Goal: Task Accomplishment & Management: Complete application form

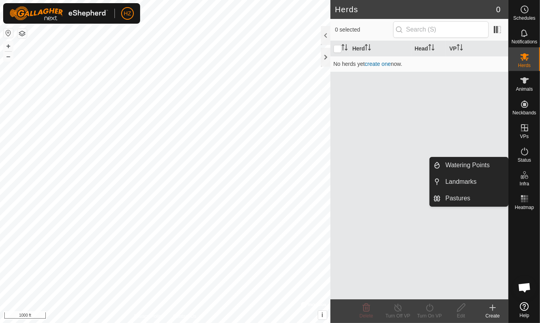
click at [524, 180] on es-infrastructure-svg-icon at bounding box center [525, 175] width 14 height 13
click at [461, 197] on link "Pastures" at bounding box center [475, 199] width 68 height 16
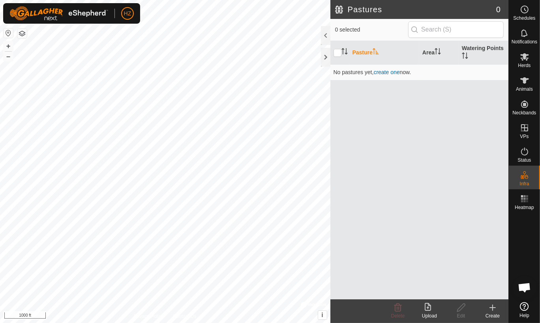
click at [494, 310] on icon at bounding box center [492, 307] width 9 height 9
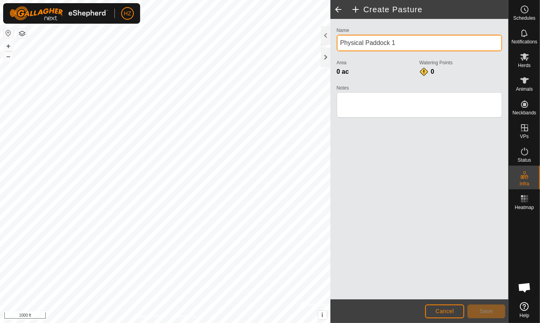
click at [404, 42] on input "Physical Paddock 1" at bounding box center [419, 43] width 165 height 17
type input "Test Pasture"
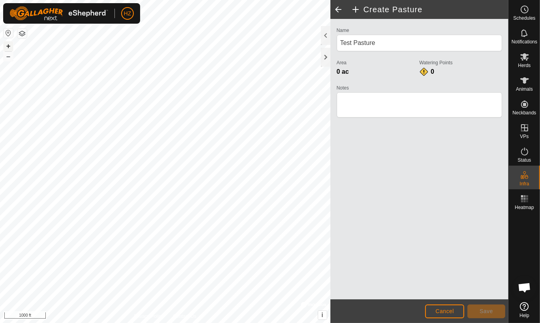
click at [6, 44] on button "+" at bounding box center [8, 45] width 9 height 9
click at [6, 58] on button "–" at bounding box center [8, 56] width 9 height 9
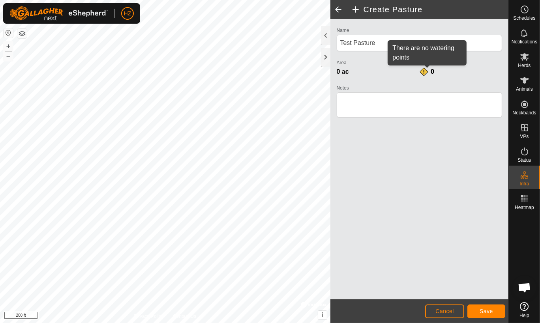
click at [425, 71] on div "0" at bounding box center [427, 71] width 16 height 9
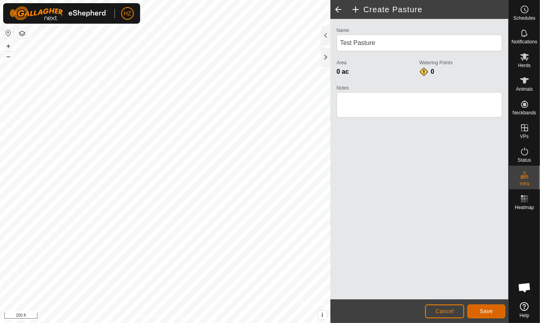
click at [490, 308] on span "Save" at bounding box center [486, 311] width 13 height 6
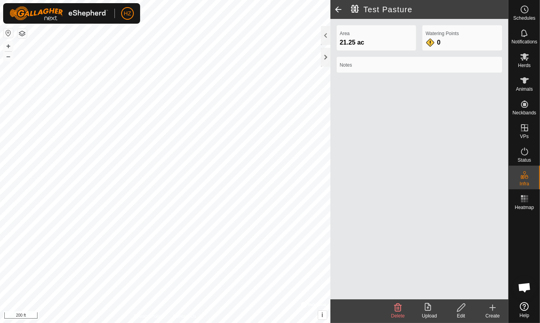
click at [337, 9] on span at bounding box center [339, 9] width 16 height 19
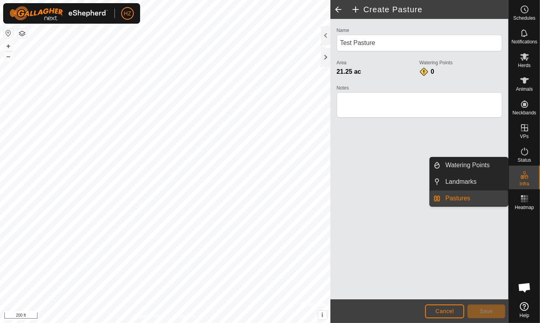
click at [527, 176] on icon at bounding box center [524, 175] width 9 height 9
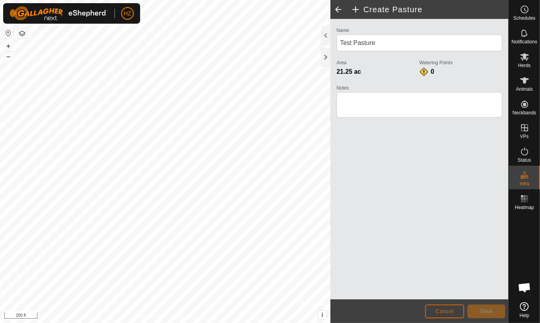
click at [448, 310] on span "Cancel" at bounding box center [445, 311] width 19 height 6
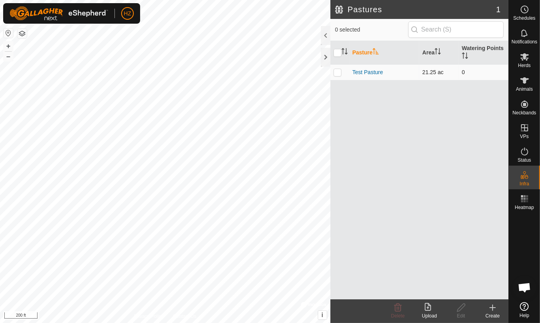
click at [339, 73] on p-checkbox at bounding box center [338, 72] width 8 height 6
checkbox input "true"
click at [339, 73] on p-checkbox at bounding box center [338, 72] width 8 height 6
checkbox input "false"
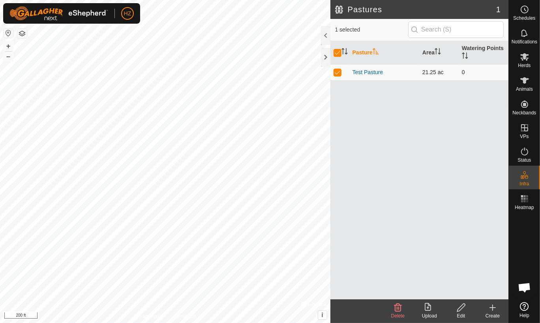
checkbox input "false"
click at [325, 54] on div at bounding box center [325, 57] width 9 height 19
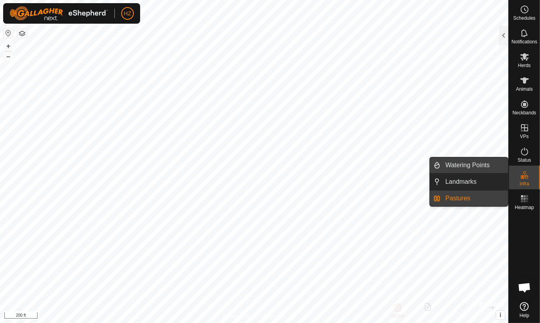
click at [478, 165] on link "Watering Points" at bounding box center [475, 166] width 68 height 16
click at [461, 164] on link "Watering Points" at bounding box center [475, 166] width 68 height 16
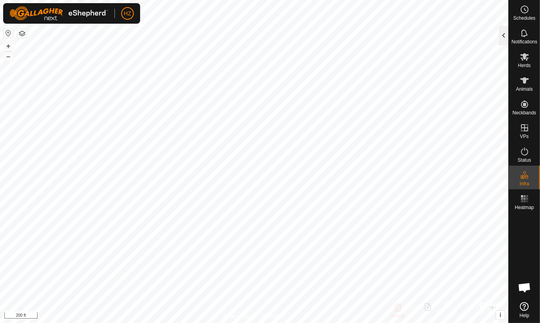
click at [504, 32] on div at bounding box center [503, 35] width 9 height 19
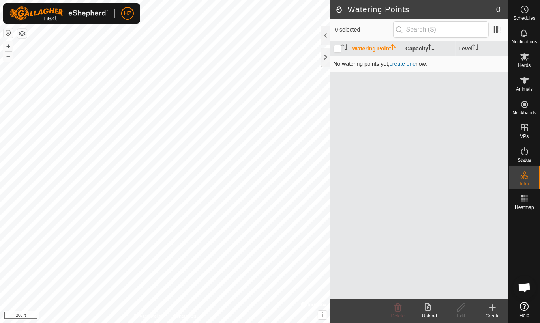
click at [407, 63] on link "create one" at bounding box center [403, 64] width 26 height 6
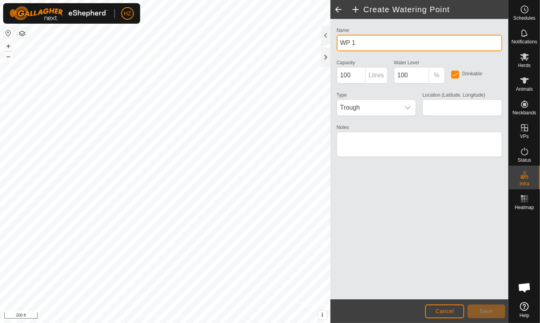
click at [361, 43] on input "WP 1" at bounding box center [419, 43] width 165 height 17
type input "Waterbowl 1"
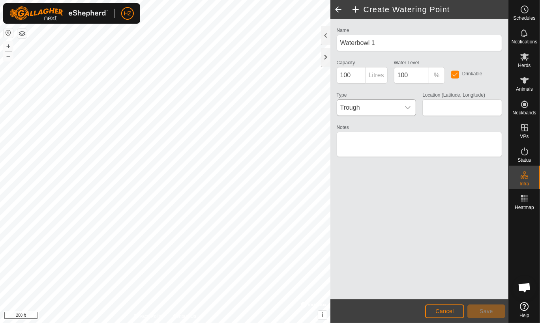
click at [406, 108] on icon "dropdown trigger" at bounding box center [408, 108] width 6 height 6
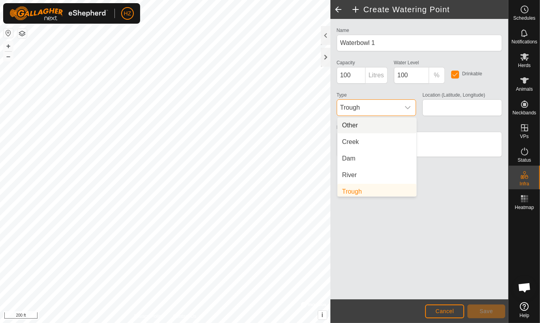
scroll to position [3, 0]
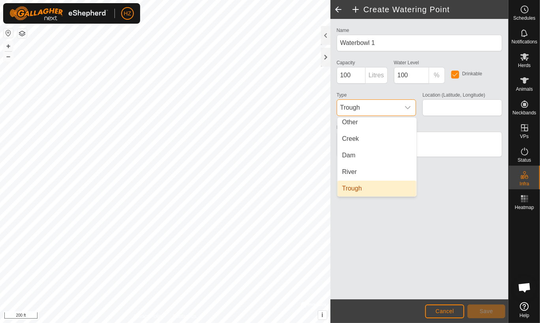
click at [352, 189] on li "Trough" at bounding box center [377, 189] width 79 height 16
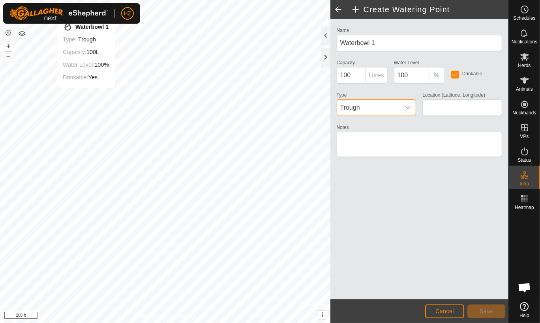
type input "52.787570, -106.568763"
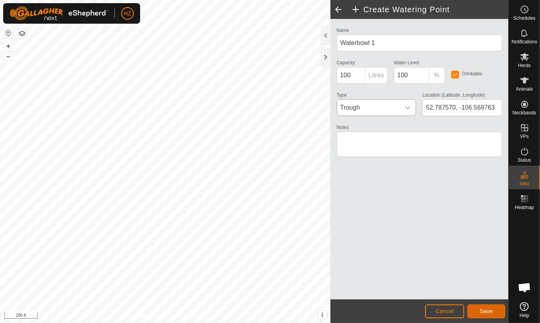
click at [485, 312] on span "Save" at bounding box center [486, 311] width 13 height 6
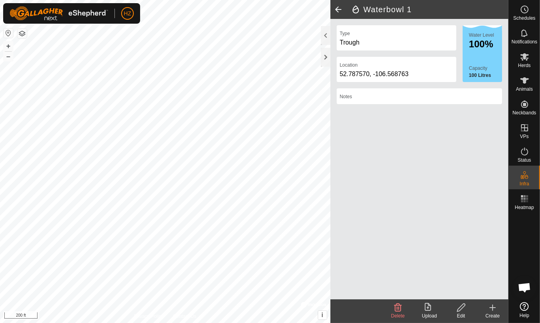
click at [491, 309] on icon at bounding box center [492, 307] width 9 height 9
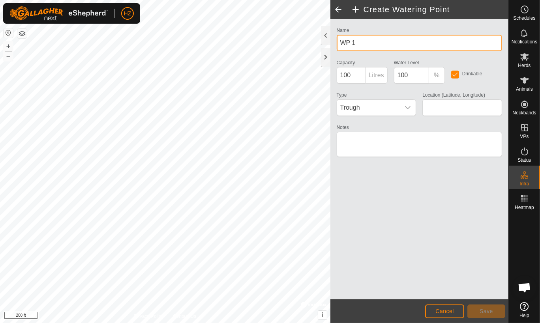
click at [359, 42] on input "WP 1" at bounding box center [419, 43] width 165 height 17
type input "W"
type input "Creek in Test Pasture"
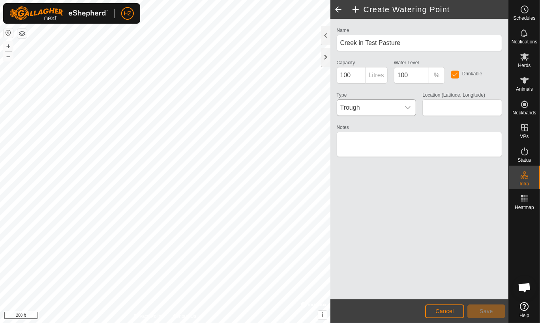
click at [406, 106] on icon "dropdown trigger" at bounding box center [408, 108] width 6 height 6
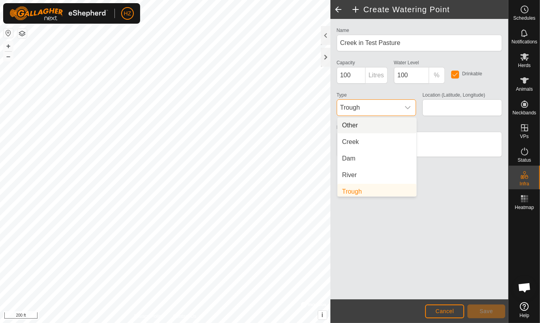
scroll to position [3, 0]
click at [363, 135] on li "Creek" at bounding box center [377, 139] width 79 height 16
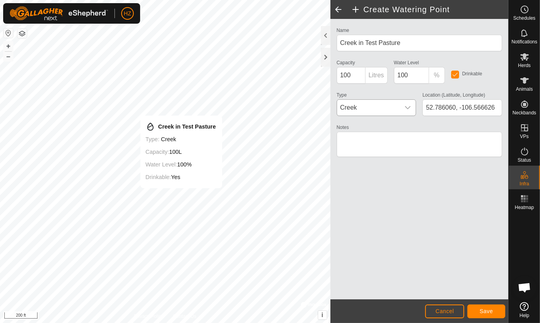
type input "52.785871, -106.566148"
click at [490, 313] on span "Save" at bounding box center [486, 311] width 13 height 6
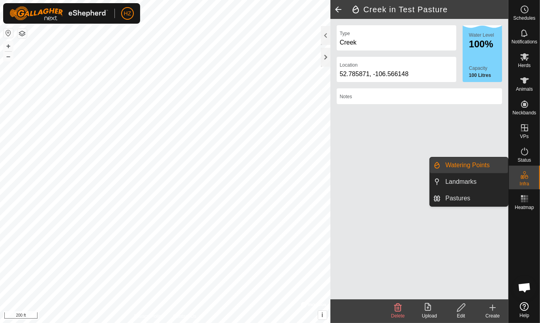
click at [526, 177] on icon at bounding box center [527, 177] width 4 height 4
click at [472, 182] on link "Landmarks" at bounding box center [475, 182] width 68 height 16
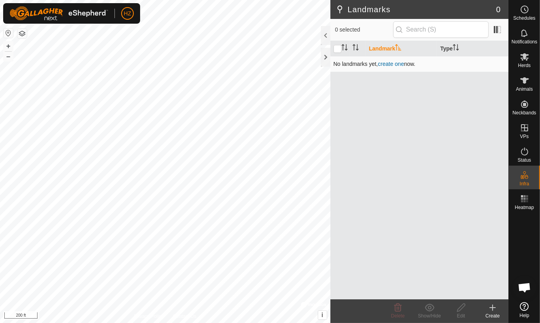
click at [394, 64] on link "create one" at bounding box center [391, 64] width 26 height 6
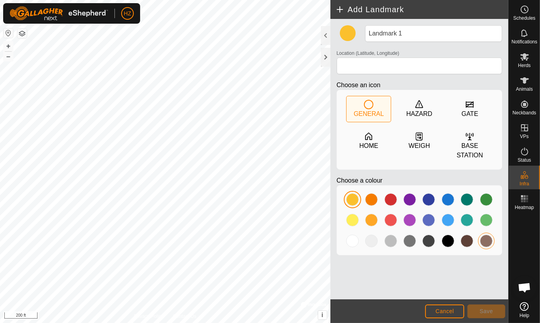
click at [488, 235] on div at bounding box center [486, 241] width 13 height 13
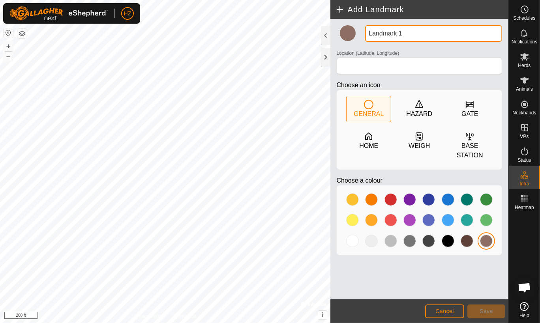
click at [409, 33] on input "Landmark 1" at bounding box center [433, 33] width 137 height 17
type input "Feed Bunk"
type input "52.787534, -106.566538"
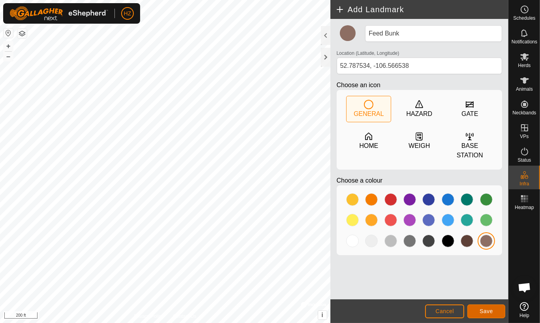
click at [491, 310] on span "Save" at bounding box center [486, 311] width 13 height 6
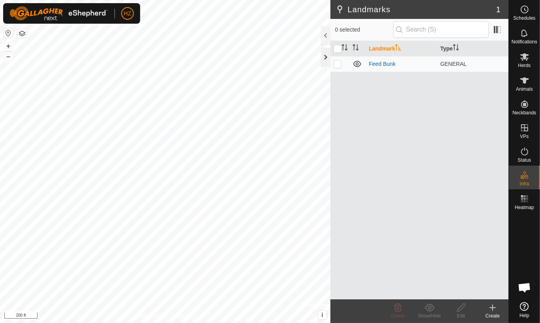
click at [325, 55] on div at bounding box center [325, 57] width 9 height 19
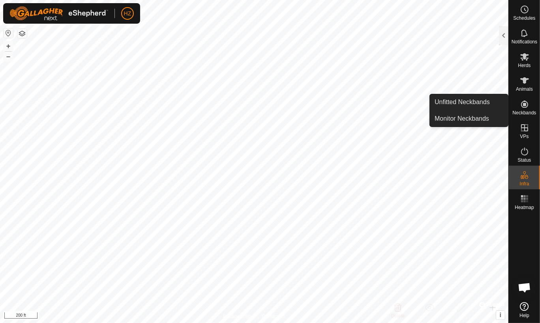
click at [527, 106] on icon at bounding box center [524, 104] width 7 height 7
click at [460, 103] on link "Unfitted Neckbands" at bounding box center [469, 102] width 78 height 16
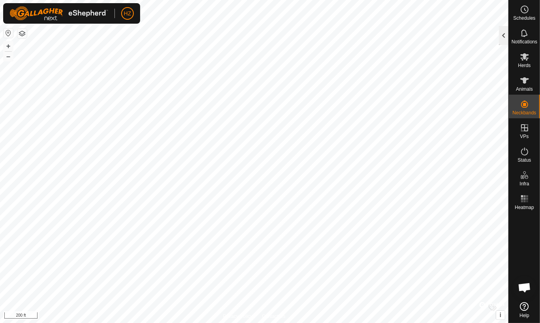
click at [502, 28] on div at bounding box center [503, 35] width 9 height 19
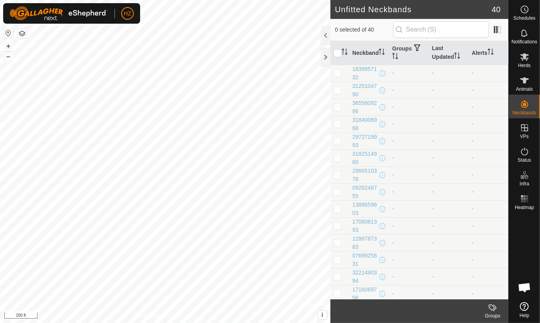
click at [340, 73] on p-checkbox at bounding box center [338, 73] width 8 height 6
checkbox input "true"
click at [359, 69] on div "1839957132" at bounding box center [366, 73] width 26 height 17
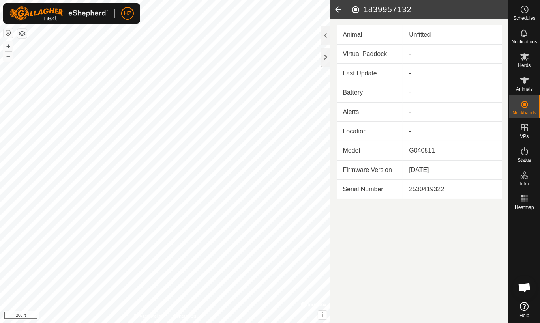
click at [336, 4] on icon at bounding box center [339, 9] width 16 height 19
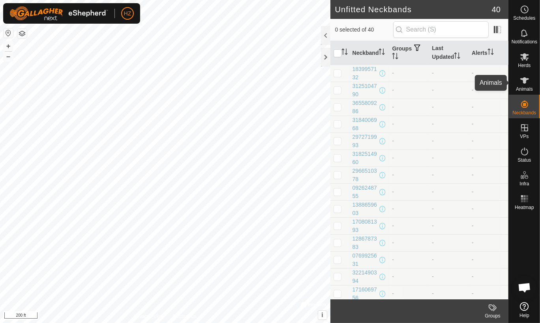
click at [525, 83] on icon at bounding box center [525, 80] width 9 height 6
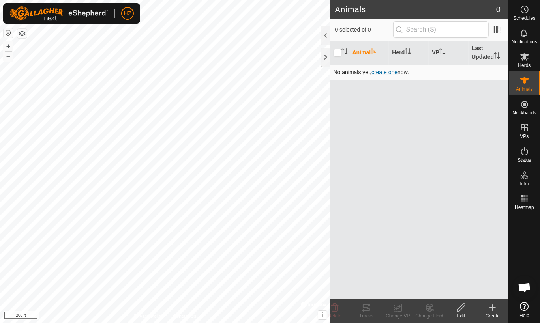
click at [387, 71] on span "create one" at bounding box center [385, 72] width 26 height 6
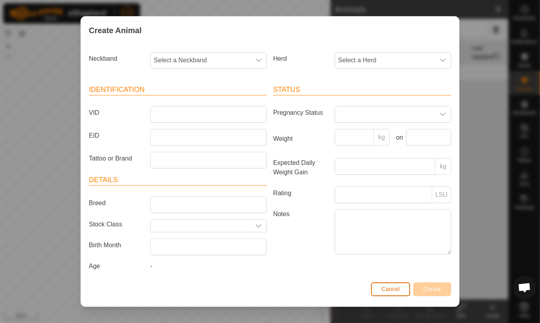
click at [390, 287] on span "Cancel" at bounding box center [391, 289] width 19 height 6
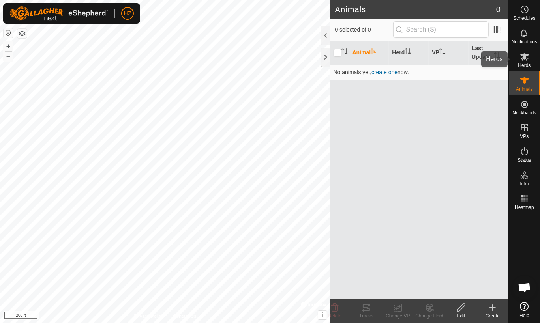
click at [523, 54] on icon at bounding box center [524, 56] width 9 height 9
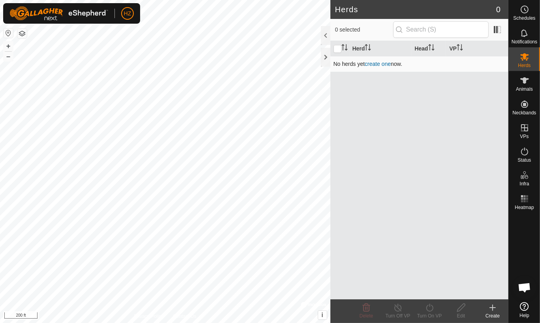
click at [379, 63] on link "create one" at bounding box center [378, 64] width 26 height 6
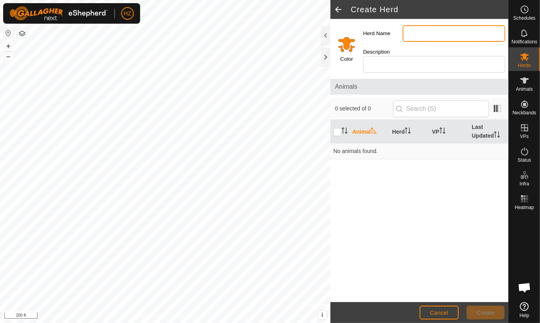
click at [419, 33] on input "Herd Name" at bounding box center [454, 33] width 103 height 17
type input "Pregnant Heifers"
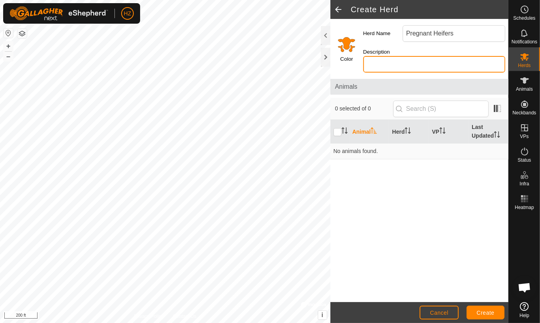
click at [389, 63] on input "Description" at bounding box center [434, 64] width 142 height 17
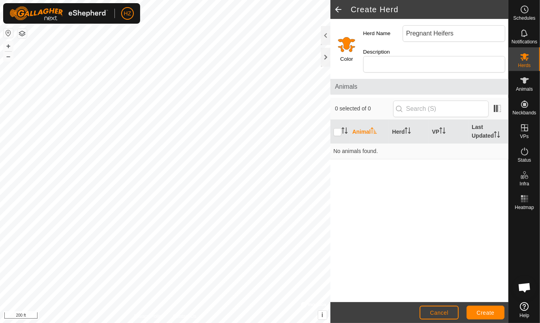
click at [347, 46] on input "Select a color" at bounding box center [346, 44] width 19 height 19
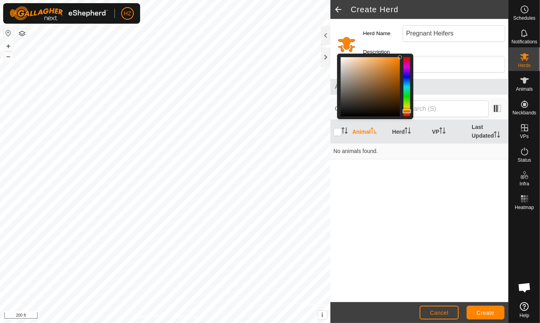
click at [406, 85] on div at bounding box center [407, 86] width 7 height 59
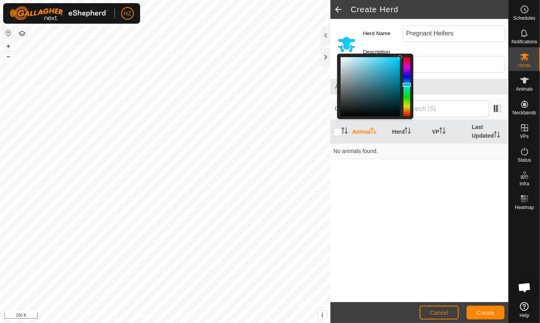
click at [407, 87] on div at bounding box center [407, 86] width 7 height 59
click at [430, 192] on div "Animal Herd VP Last Updated No animals found." at bounding box center [420, 211] width 178 height 182
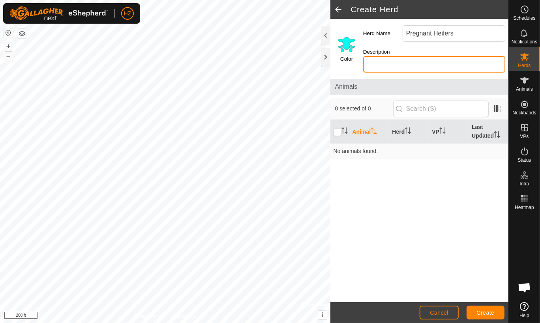
click at [383, 61] on input "Description" at bounding box center [434, 64] width 142 height 17
type input "Pregnant Heifers"
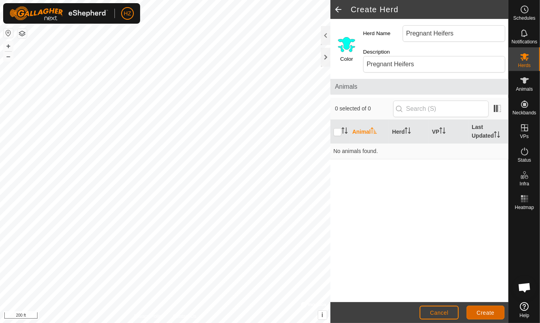
click at [489, 314] on span "Create" at bounding box center [486, 313] width 18 height 6
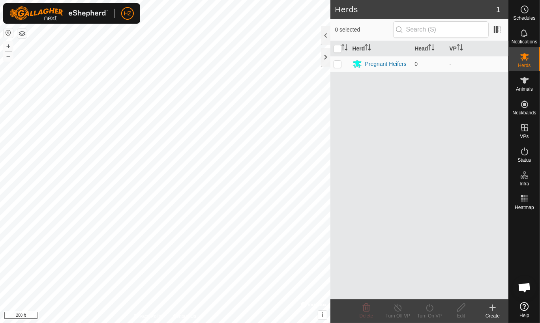
click at [492, 312] on icon at bounding box center [492, 307] width 9 height 9
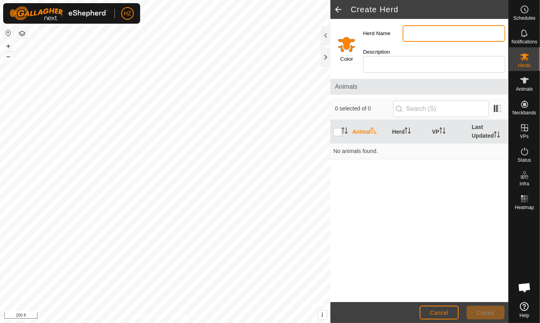
click at [418, 34] on input "Herd Name" at bounding box center [454, 33] width 103 height 17
type input "Heifers"
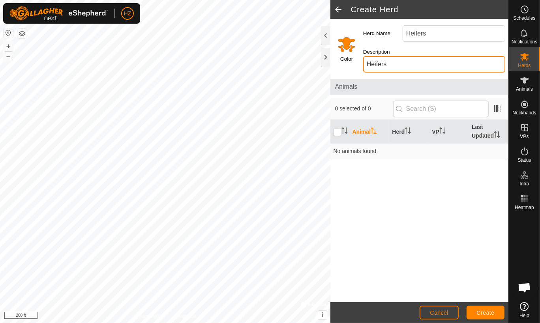
type input "Heifers"
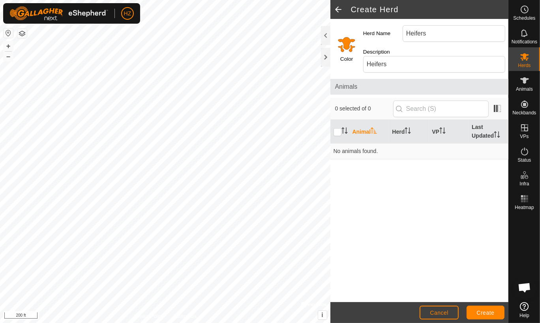
click at [346, 43] on input "Select a color" at bounding box center [346, 44] width 19 height 19
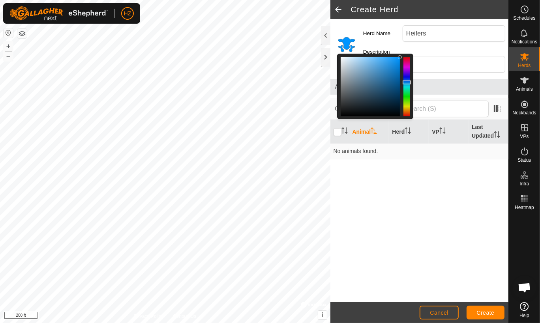
click at [407, 83] on div at bounding box center [407, 86] width 7 height 59
click at [406, 92] on div at bounding box center [407, 86] width 7 height 59
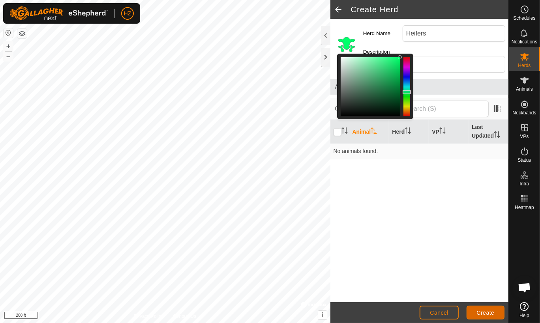
click at [490, 312] on span "Create" at bounding box center [486, 313] width 18 height 6
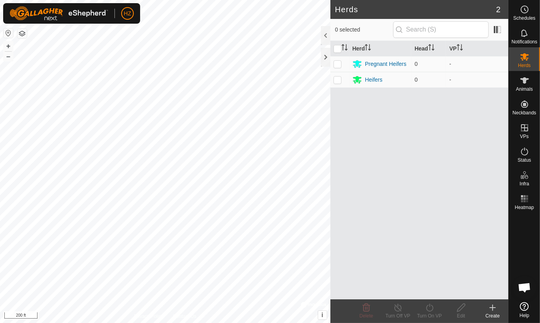
click at [494, 311] on icon at bounding box center [492, 307] width 9 height 9
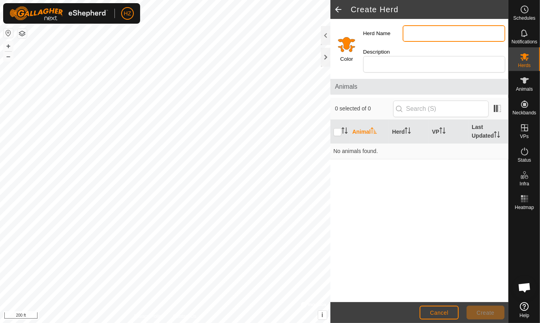
click at [413, 32] on input "Herd Name" at bounding box center [454, 33] width 103 height 17
type input "Cows"
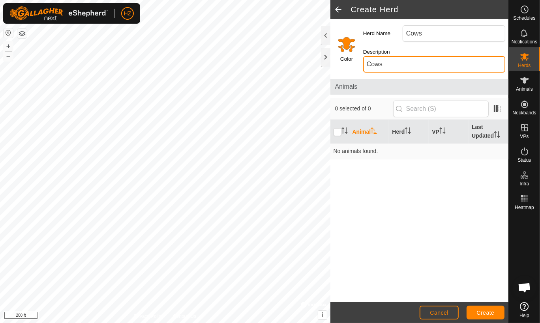
type input "Cows"
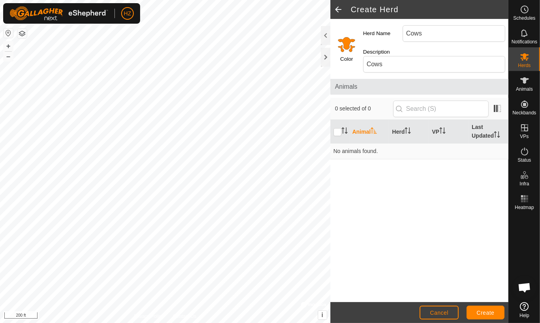
click at [350, 42] on input "Select a color" at bounding box center [346, 44] width 19 height 19
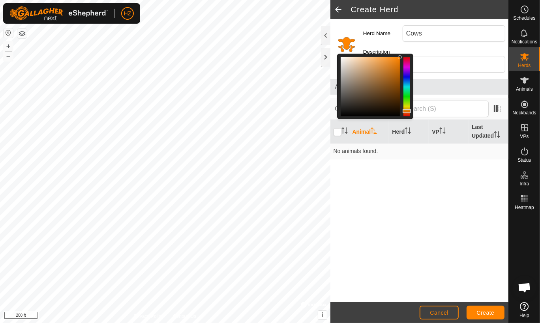
click at [406, 80] on div at bounding box center [407, 86] width 7 height 59
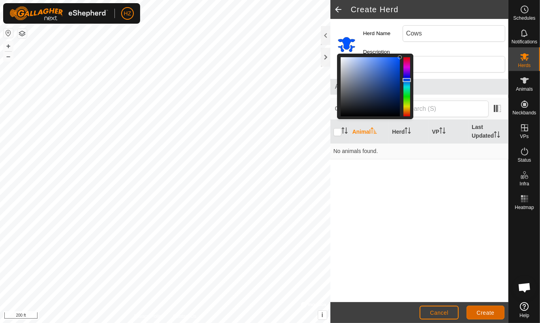
click at [488, 313] on span "Create" at bounding box center [486, 313] width 18 height 6
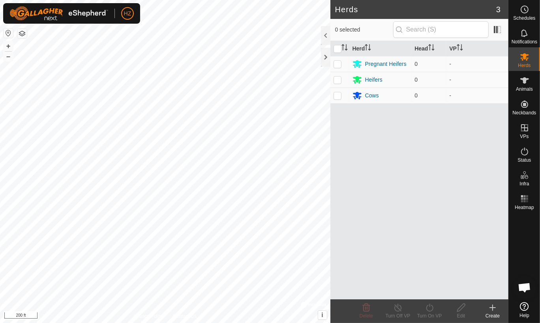
click at [494, 309] on icon at bounding box center [492, 307] width 9 height 9
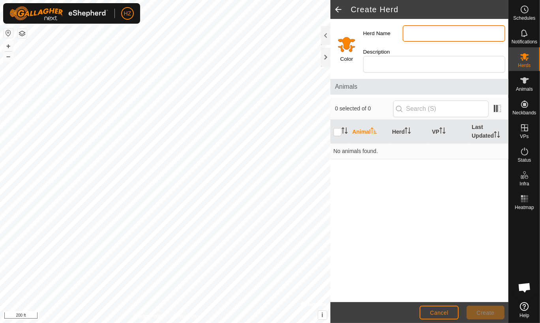
click at [415, 32] on input "Herd Name" at bounding box center [454, 33] width 103 height 17
type input "Bulls"
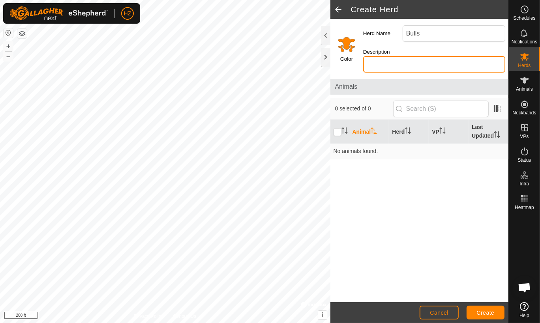
click at [380, 66] on input "Description" at bounding box center [434, 64] width 142 height 17
type input "Bulls"
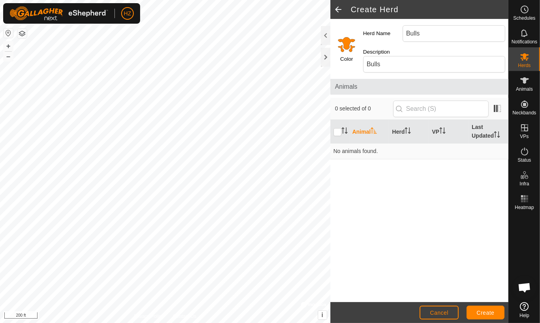
click at [350, 40] on input "Select a color" at bounding box center [346, 44] width 19 height 19
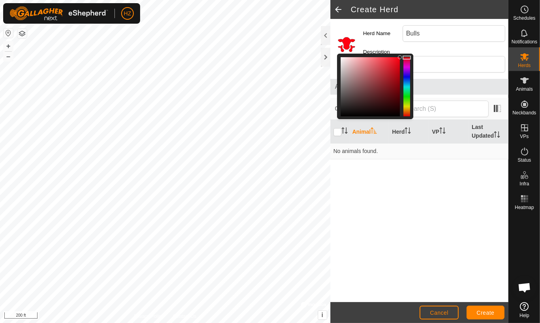
click at [407, 58] on div at bounding box center [407, 86] width 7 height 59
click at [492, 312] on span "Create" at bounding box center [486, 313] width 18 height 6
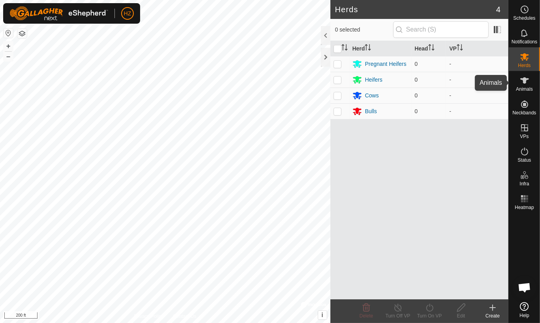
click at [527, 83] on icon at bounding box center [524, 80] width 9 height 9
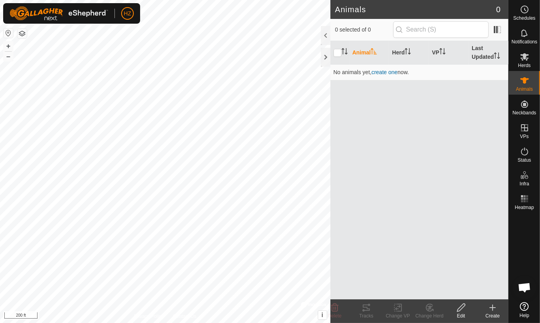
click at [494, 308] on icon at bounding box center [492, 307] width 9 height 9
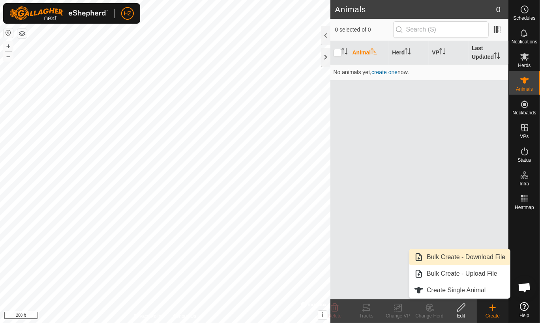
click at [486, 254] on link "Bulk Create - Download File" at bounding box center [460, 258] width 101 height 16
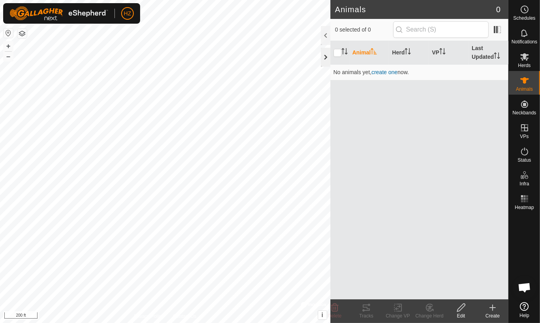
click at [324, 56] on div at bounding box center [325, 57] width 9 height 19
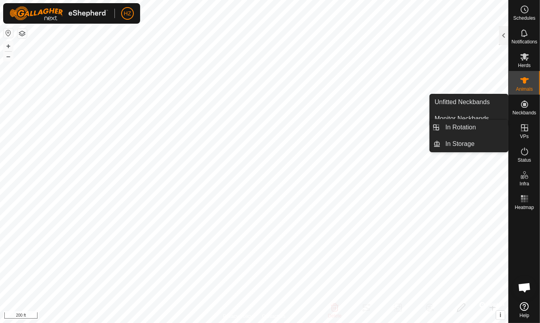
click at [527, 127] on icon at bounding box center [524, 127] width 9 height 9
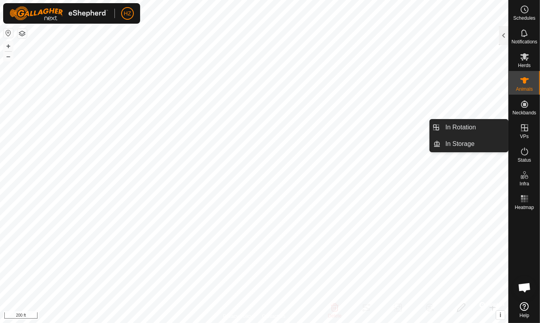
click at [523, 129] on icon at bounding box center [524, 127] width 9 height 9
click at [466, 128] on link "In Rotation" at bounding box center [475, 128] width 68 height 16
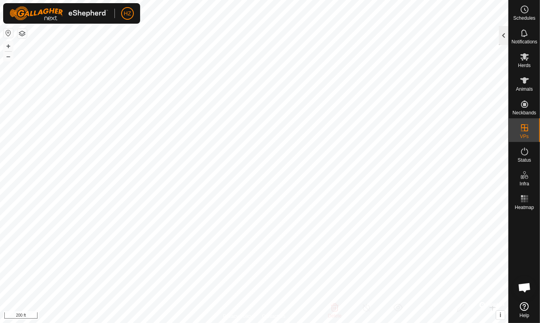
click at [502, 32] on div at bounding box center [503, 35] width 9 height 19
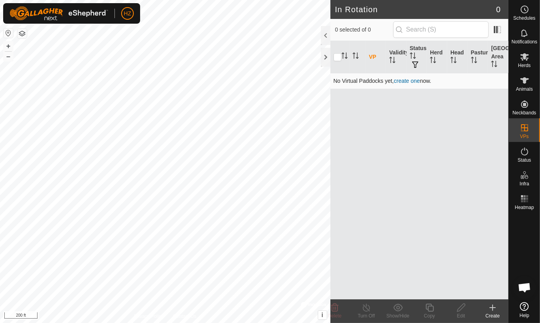
click at [412, 81] on link "create one" at bounding box center [407, 81] width 26 height 6
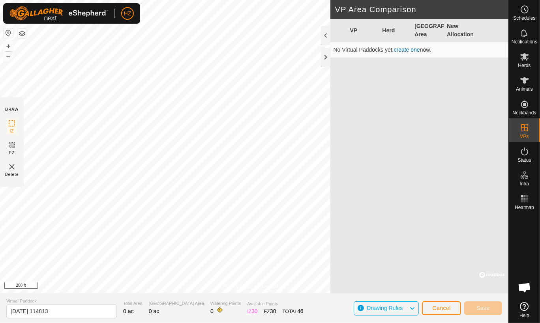
click at [414, 307] on icon at bounding box center [412, 309] width 6 height 10
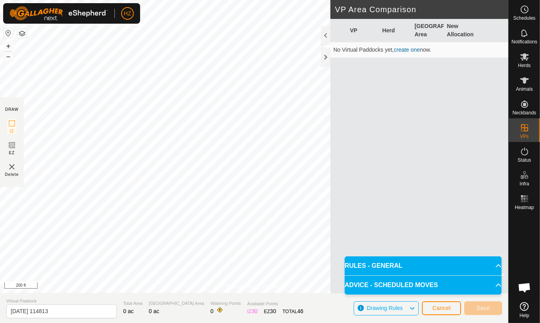
click at [493, 263] on p-accordion-header "RULES - GENERAL" at bounding box center [423, 266] width 157 height 19
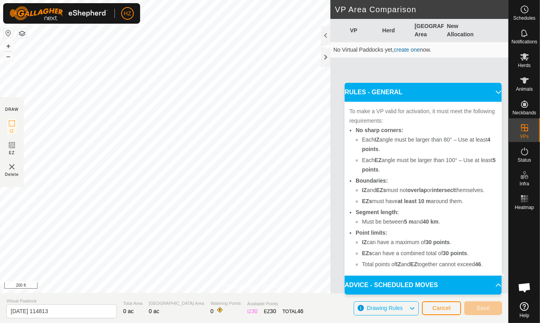
click at [493, 284] on p-accordion-header "ADVICE - SCHEDULED MOVES" at bounding box center [423, 285] width 157 height 19
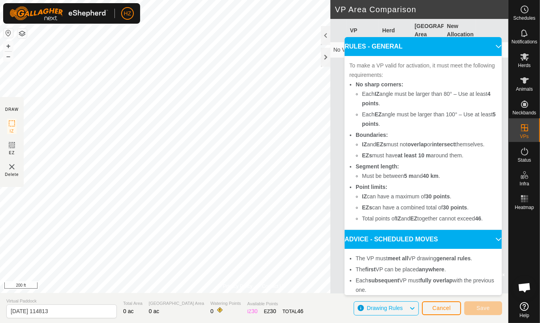
click at [486, 41] on p-accordion-header "RULES - GENERAL" at bounding box center [423, 46] width 157 height 19
